Goal: Task Accomplishment & Management: Manage account settings

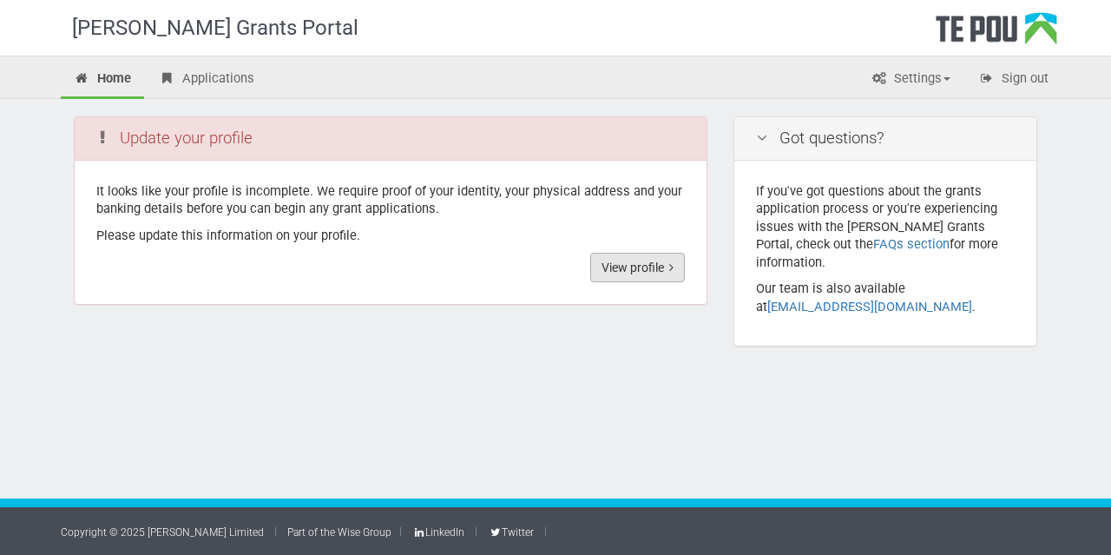
click at [646, 258] on link "View profile" at bounding box center [637, 268] width 95 height 30
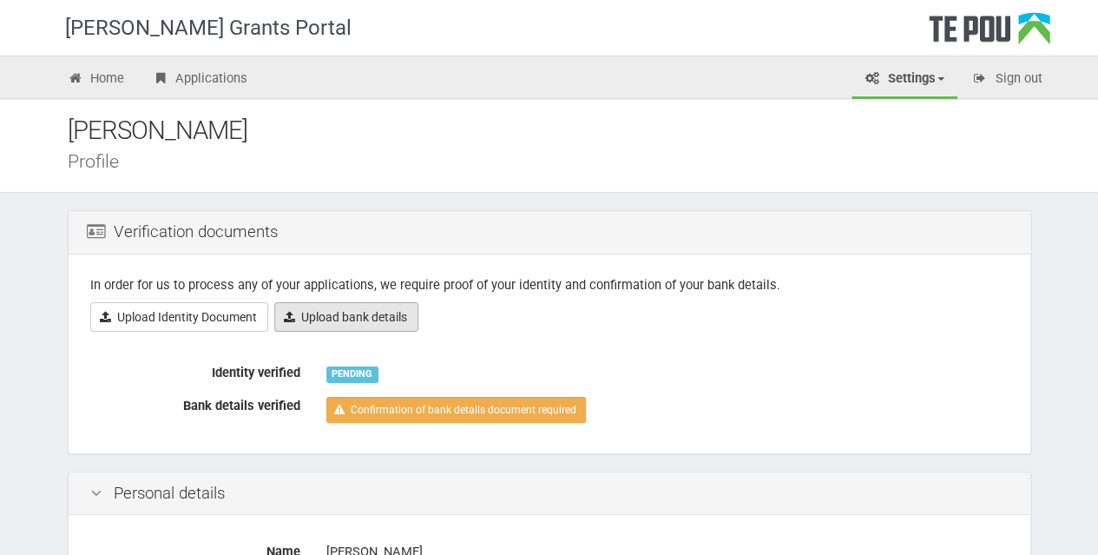
click at [346, 317] on link "Upload bank details" at bounding box center [346, 317] width 144 height 30
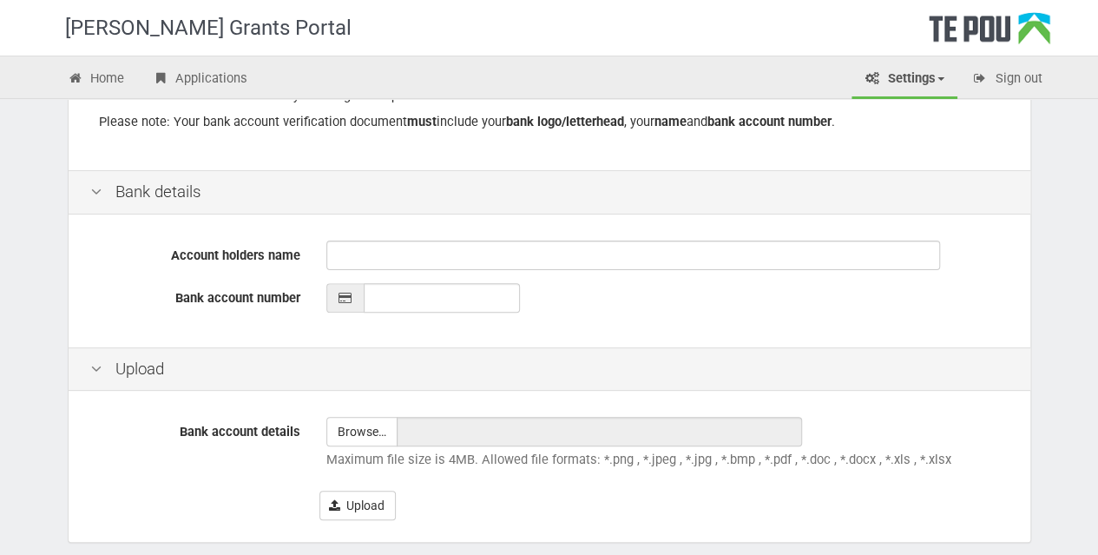
scroll to position [371, 0]
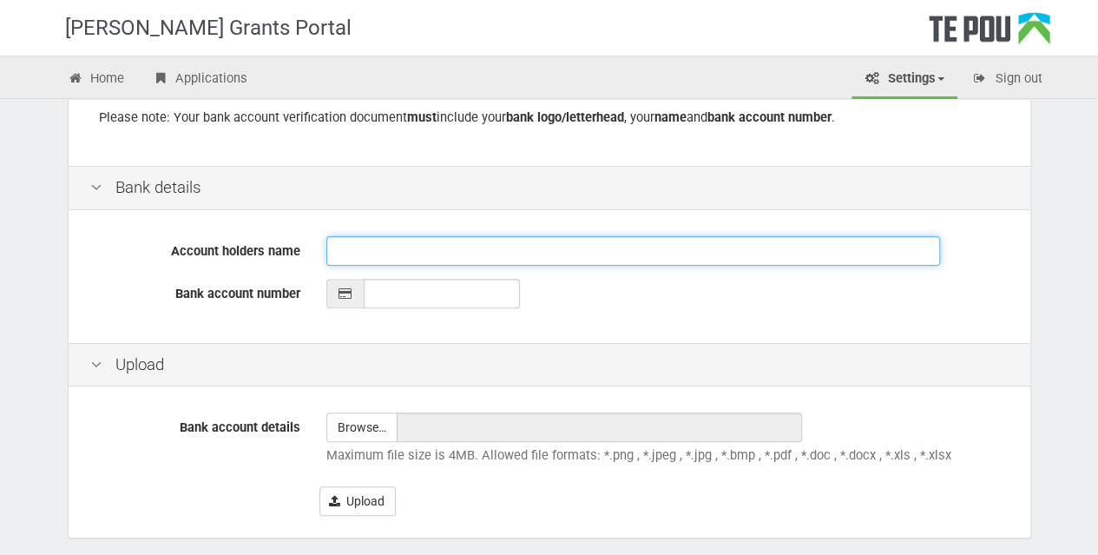
click at [375, 240] on input "Account holders name" at bounding box center [633, 251] width 614 height 30
type input "[PERSON_NAME]"
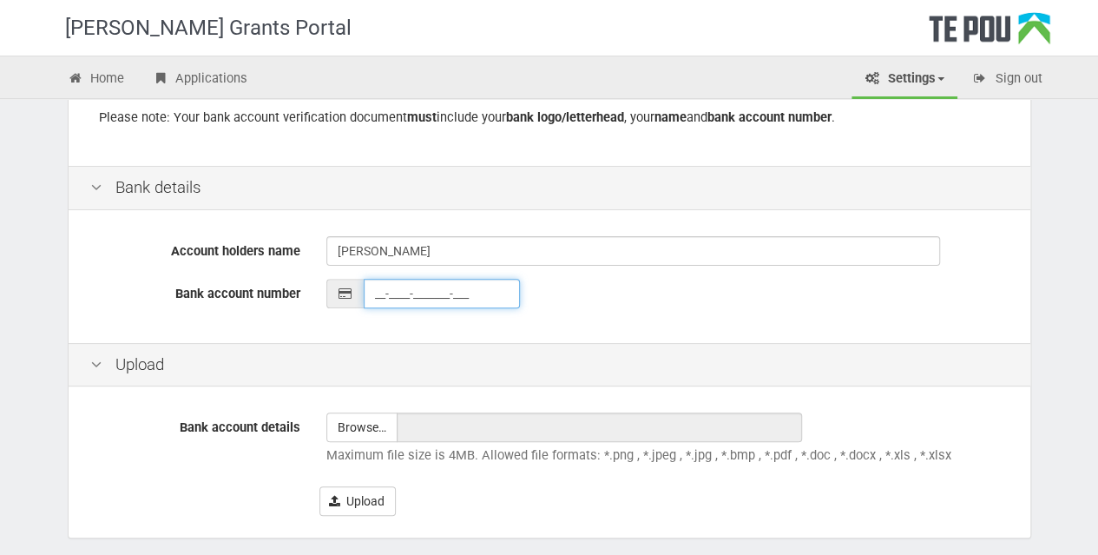
click at [399, 294] on input "__-____-_______-___" at bounding box center [442, 294] width 156 height 30
type input "12-3274-0601122-000"
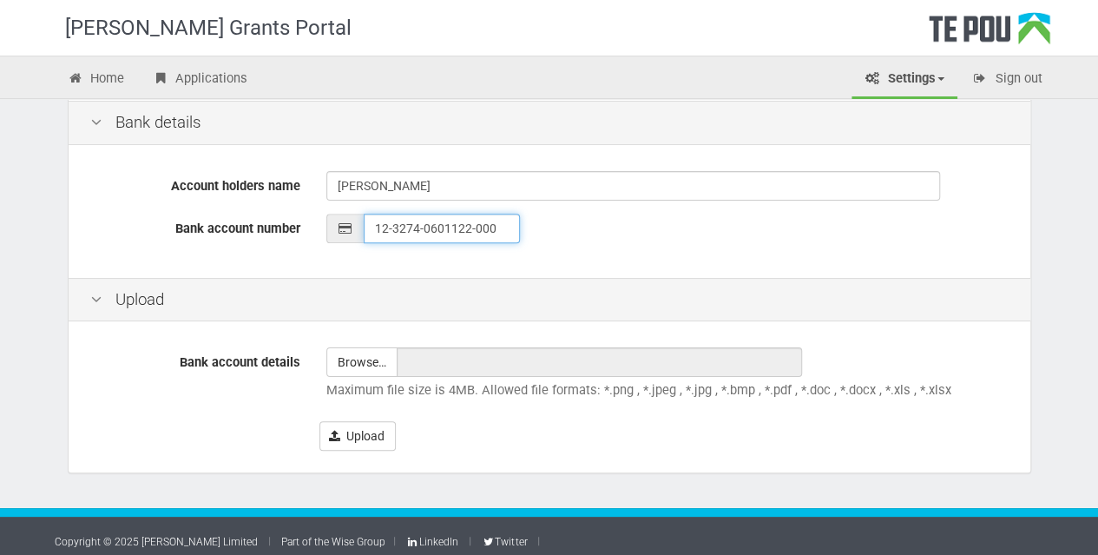
scroll to position [443, 0]
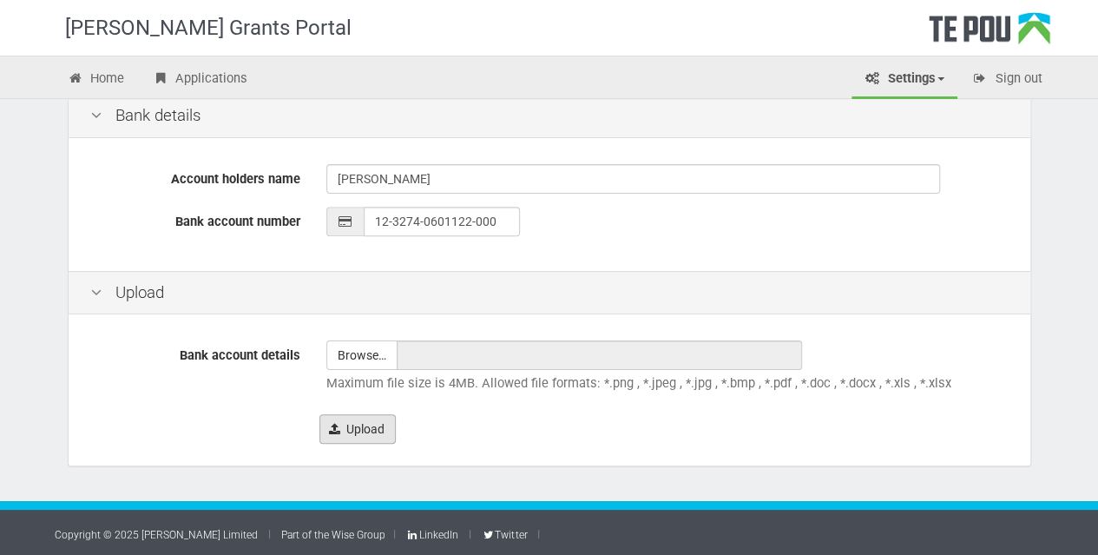
click at [356, 423] on button "Upload" at bounding box center [357, 429] width 76 height 30
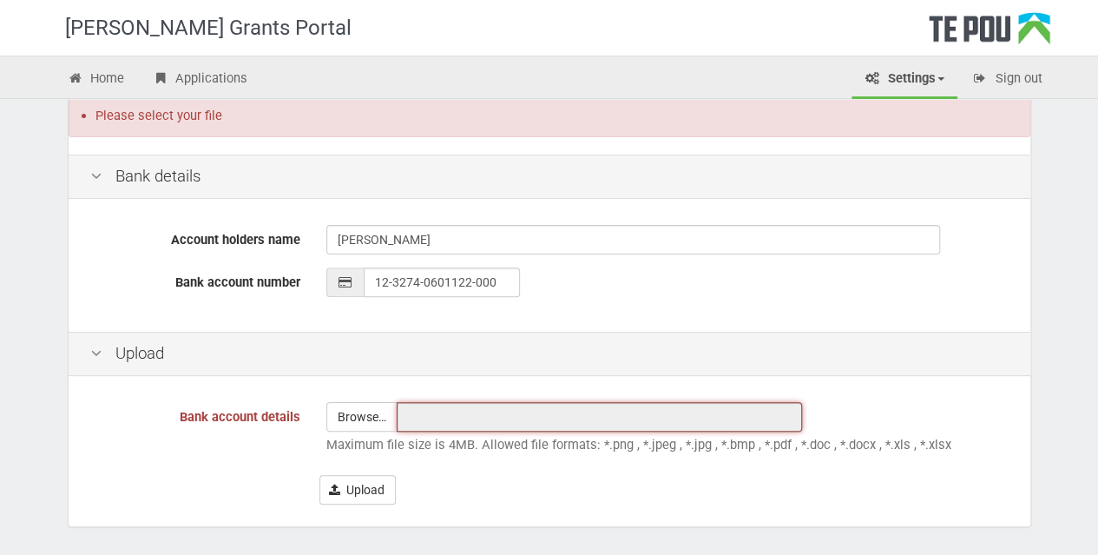
click at [424, 416] on input "text" at bounding box center [599, 417] width 405 height 30
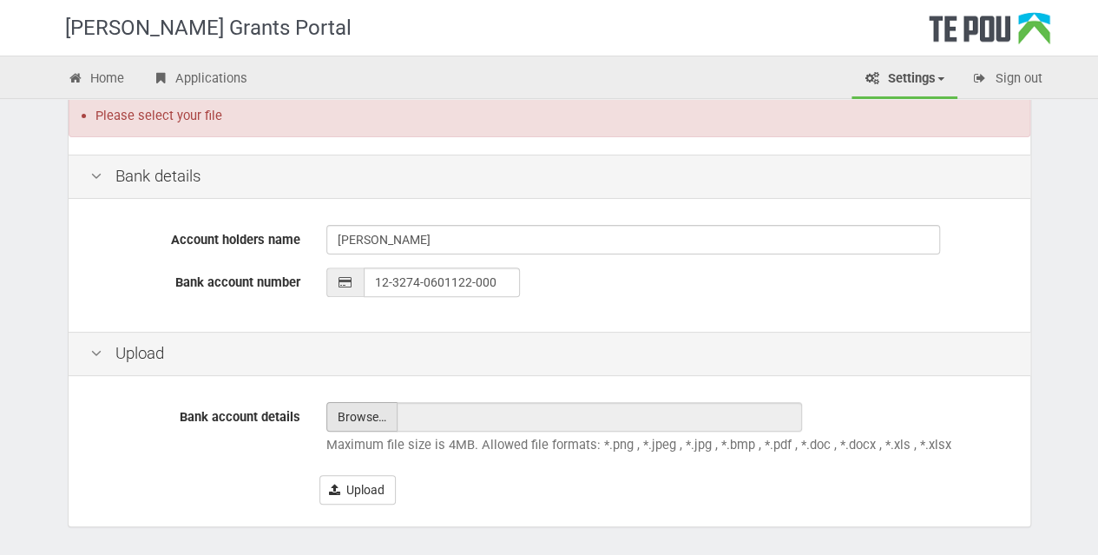
click at [366, 413] on input "file" at bounding box center [361, 417] width 69 height 28
type input "C:\fakepath\thumbnail.jfif"
type input "thumbnail.jfif"
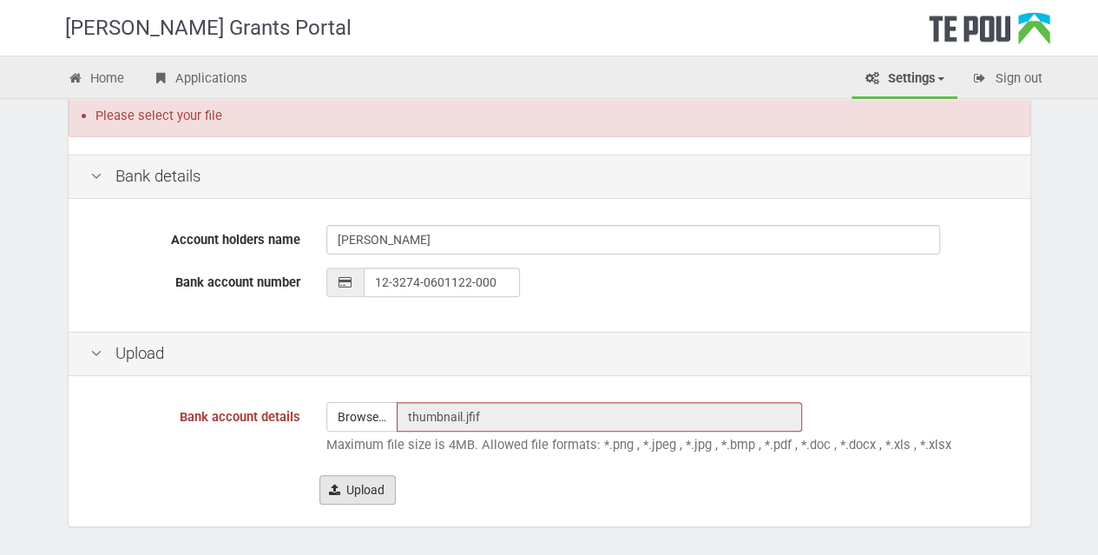
click at [357, 489] on button "Upload" at bounding box center [357, 490] width 76 height 30
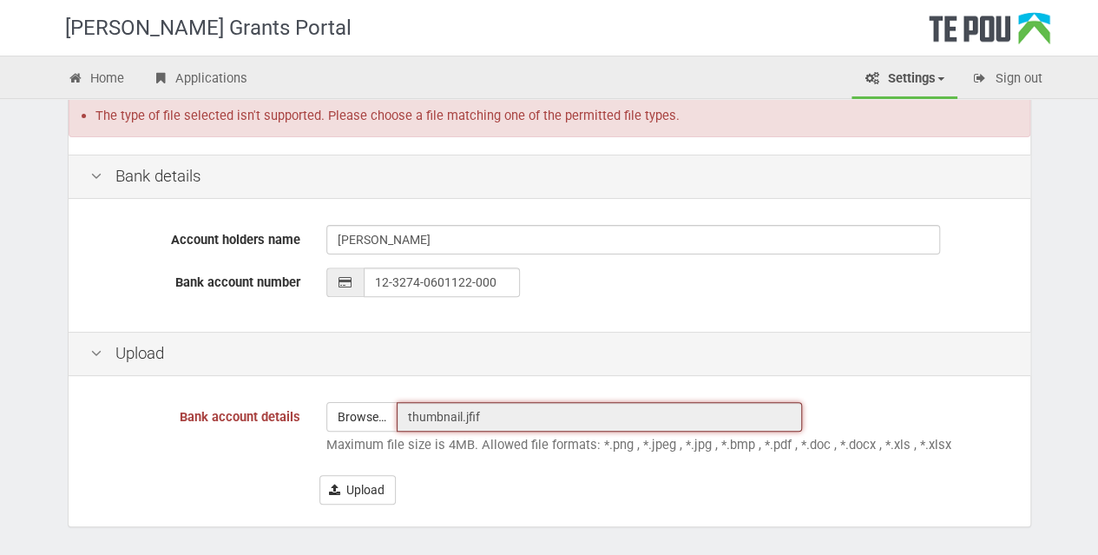
click at [486, 405] on input "thumbnail.jfif" at bounding box center [599, 417] width 405 height 30
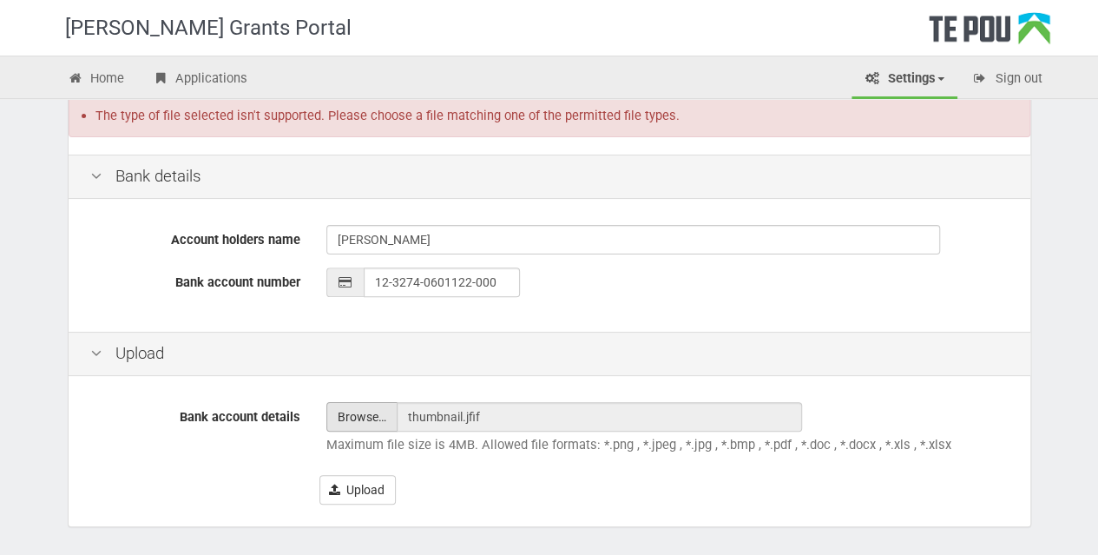
click at [349, 414] on input "file" at bounding box center [361, 417] width 69 height 28
type input "C:\fakepath\6669671c9a564d77fec7a00b (2).jpg"
type input "6669671c9a564d77fec7a00b (2).jpg"
click at [356, 489] on button "Upload" at bounding box center [357, 490] width 76 height 30
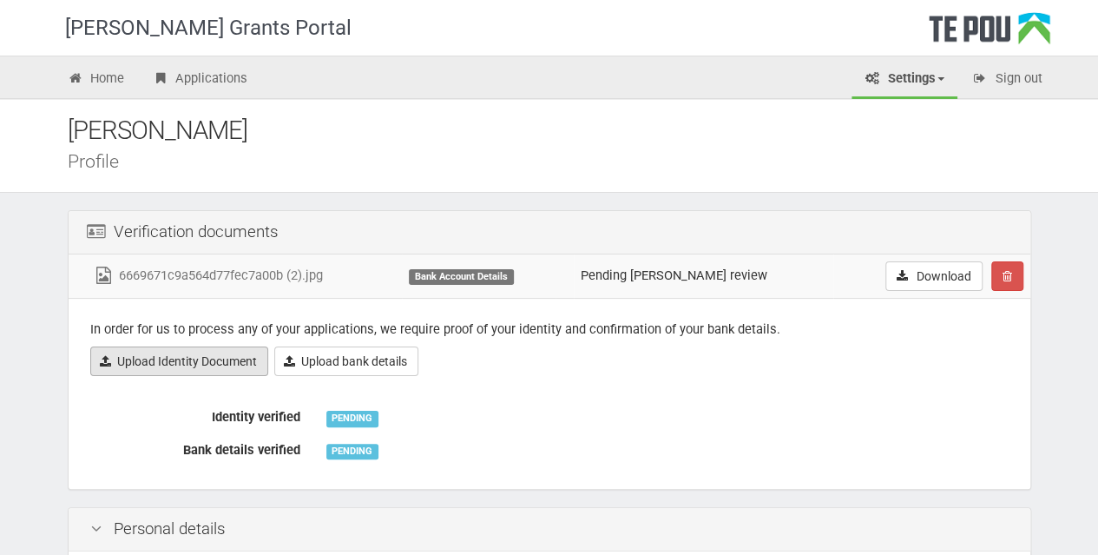
click at [170, 357] on link "Upload Identity Document" at bounding box center [179, 361] width 178 height 30
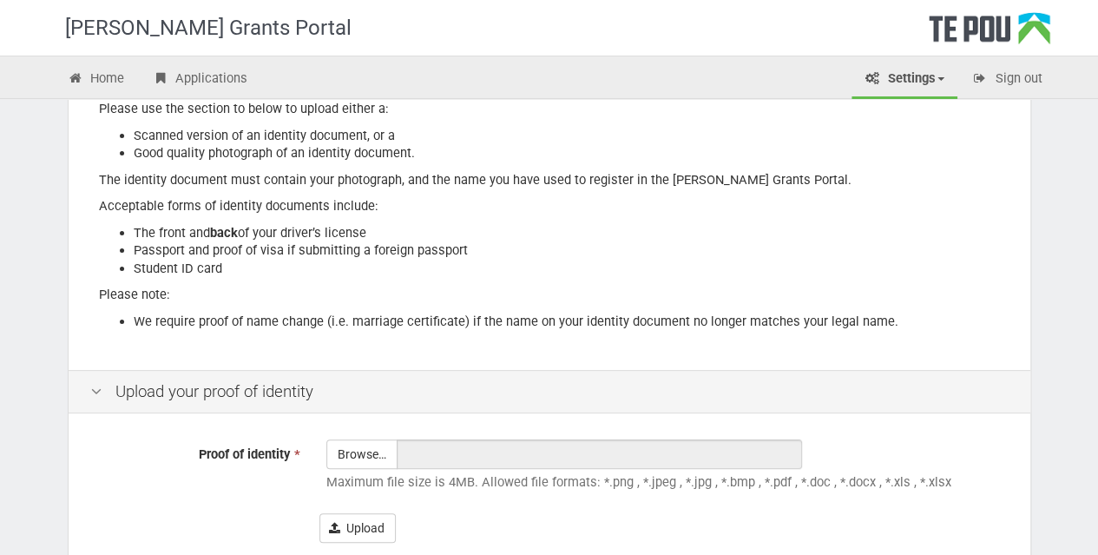
scroll to position [210, 0]
click at [367, 449] on input "Proof of identity *" at bounding box center [361, 503] width 69 height 124
type input "C:\fakepath\68a18780cb907f7767eabd25.jpg"
type input "68a18780cb907f7767eabd25.jpg"
click at [338, 522] on icon "submit" at bounding box center [334, 528] width 11 height 12
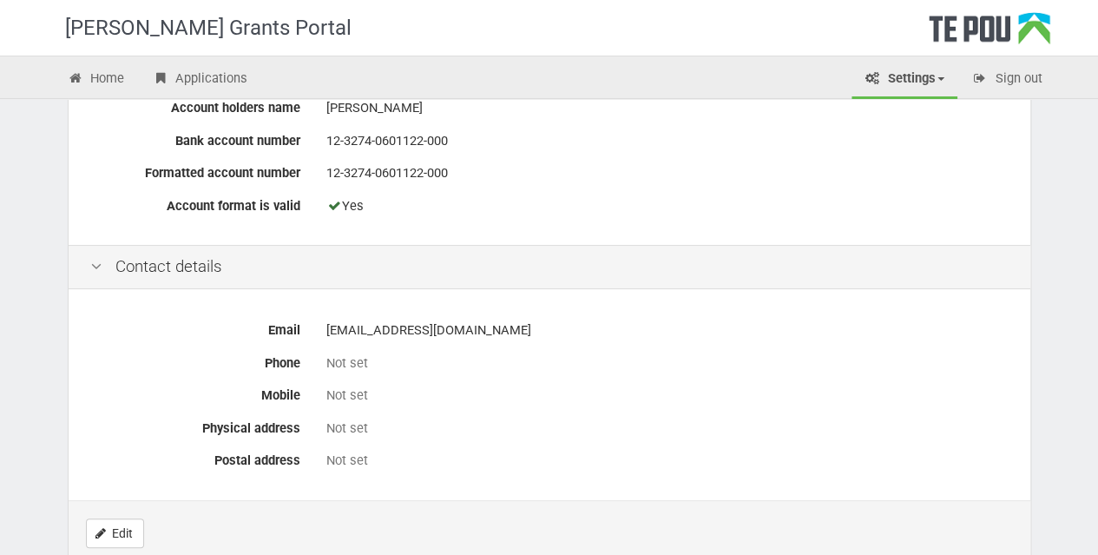
scroll to position [904, 0]
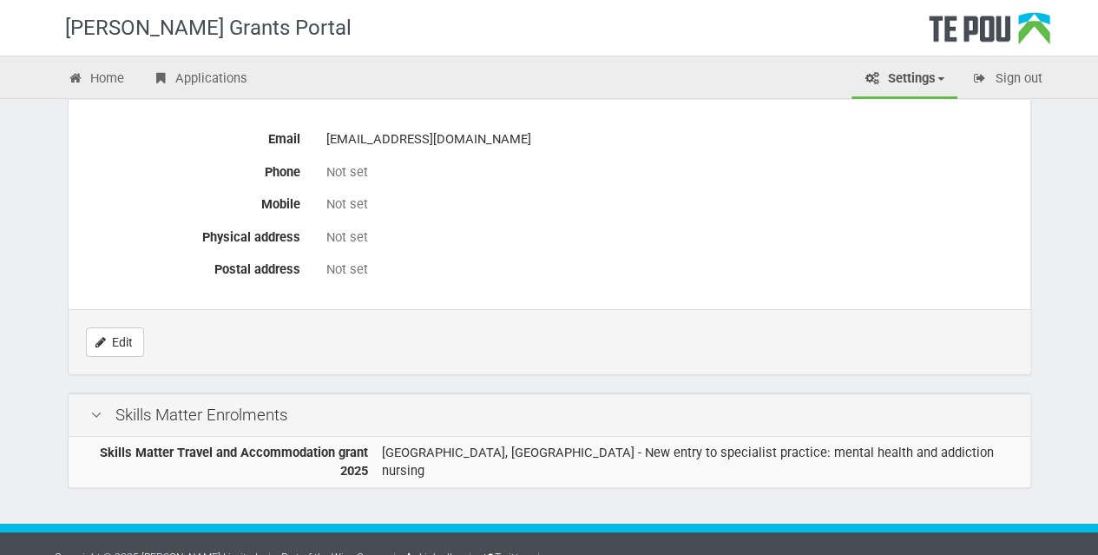
click at [93, 409] on icon at bounding box center [96, 415] width 21 height 16
click at [151, 411] on div "Skills Matter Enrolments" at bounding box center [550, 415] width 962 height 44
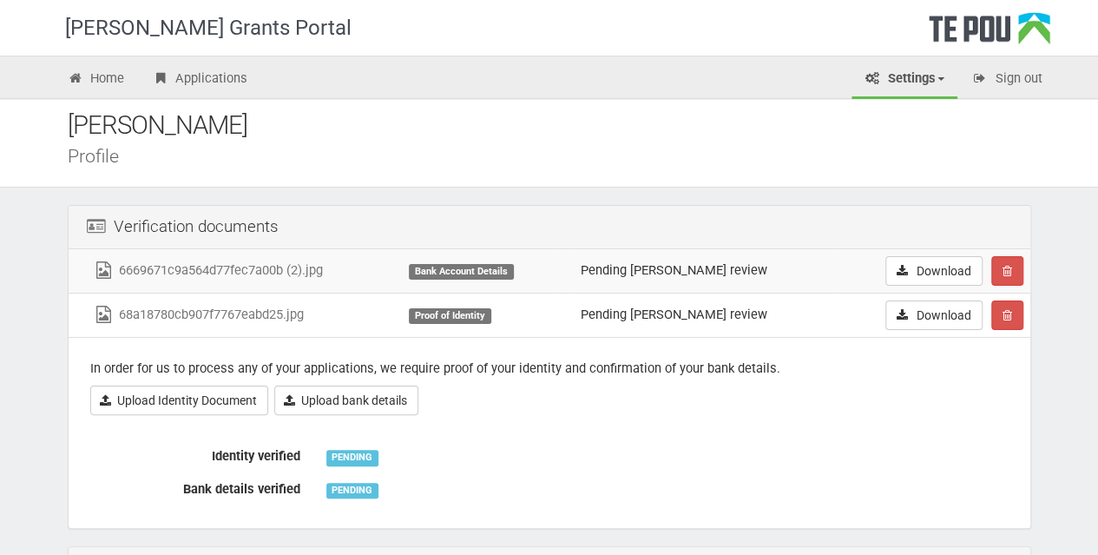
scroll to position [0, 0]
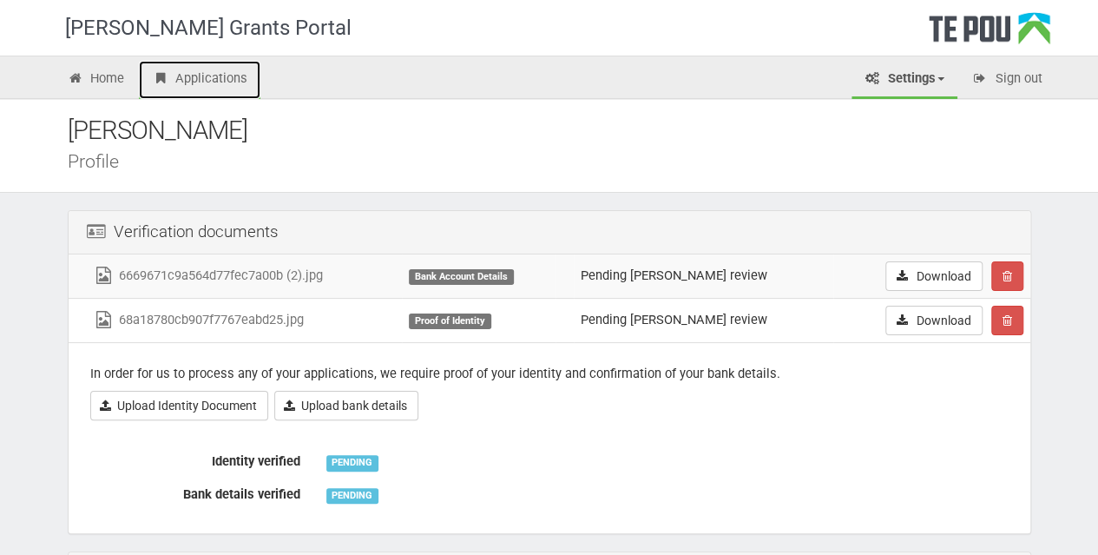
click at [214, 76] on link "Applications" at bounding box center [200, 80] width 122 height 38
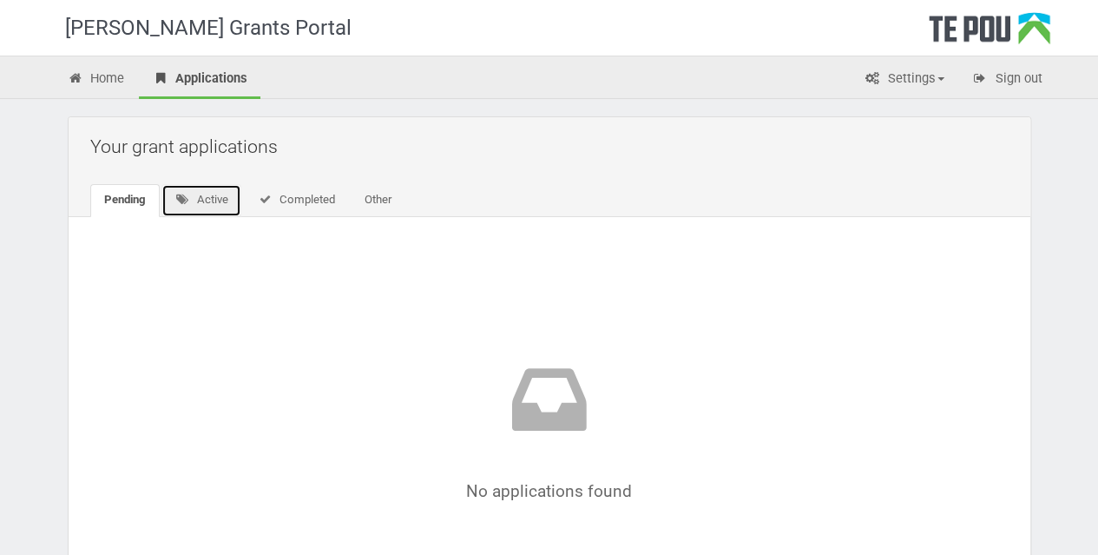
click at [210, 201] on link "Active" at bounding box center [201, 200] width 81 height 33
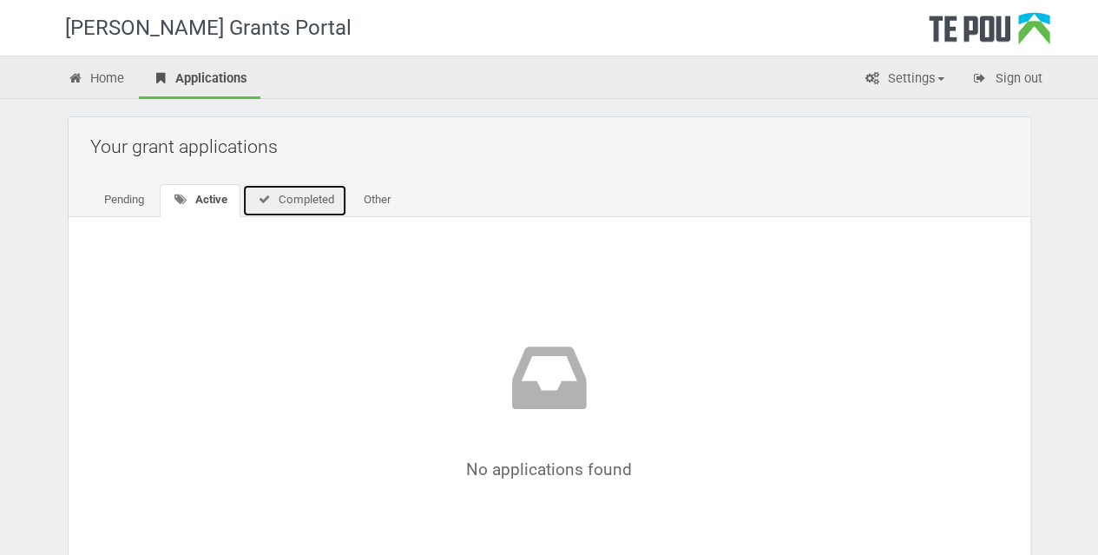
click at [296, 202] on link "Completed" at bounding box center [294, 200] width 105 height 33
click at [373, 203] on link "Other" at bounding box center [373, 200] width 55 height 33
